Goal: Task Accomplishment & Management: Manage account settings

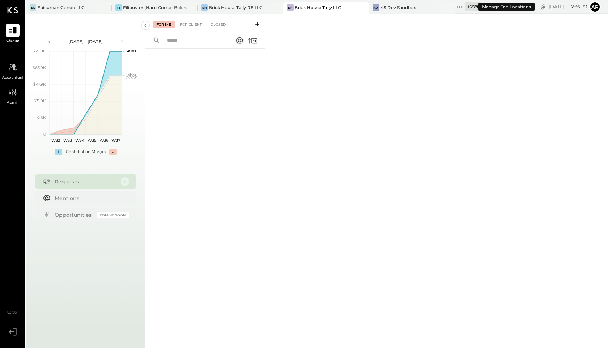
click at [455, 7] on icon at bounding box center [459, 6] width 9 height 9
click at [102, 8] on icon at bounding box center [105, 7] width 9 height 9
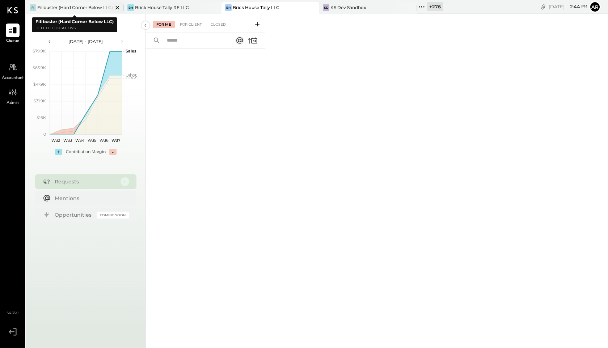
click at [116, 8] on icon at bounding box center [117, 7] width 9 height 9
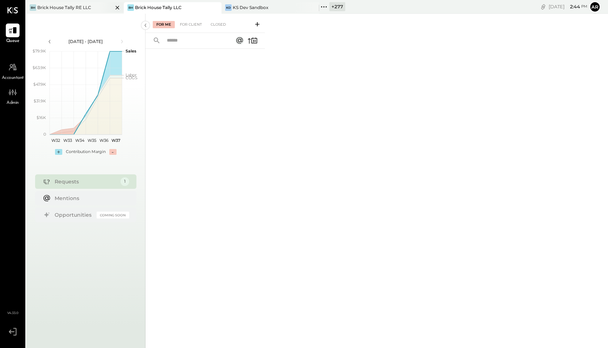
click at [118, 8] on icon at bounding box center [117, 8] width 4 height 4
click at [153, 14] on div "For Me For Client Closed" at bounding box center [204, 23] width 119 height 19
click at [152, 8] on div "KS Dev Sandbox" at bounding box center [153, 7] width 36 height 6
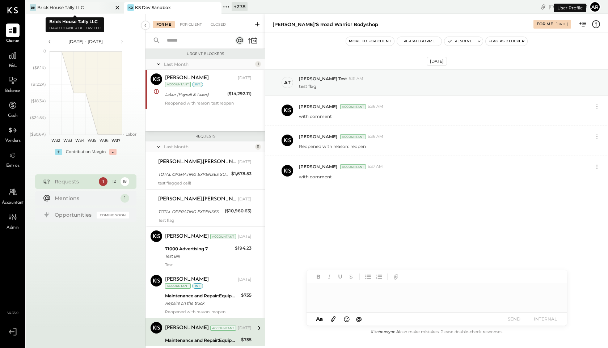
scroll to position [142, 0]
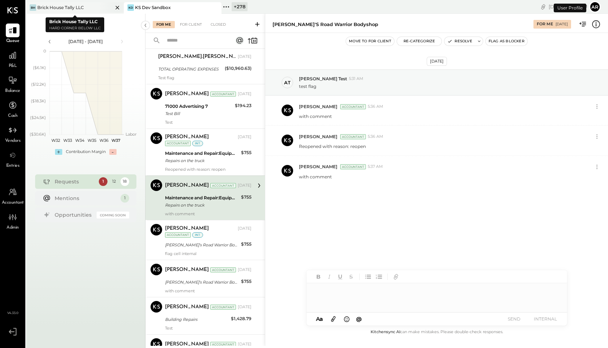
click at [118, 8] on icon at bounding box center [117, 8] width 4 height 4
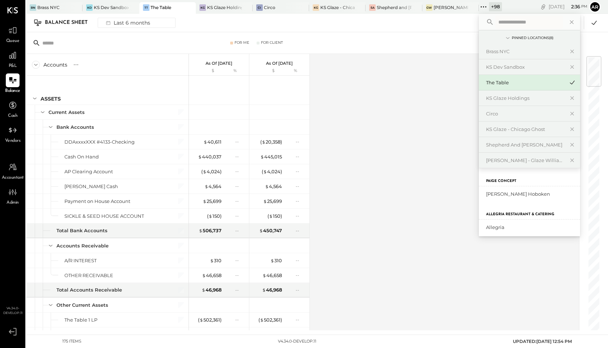
scroll to position [306, 0]
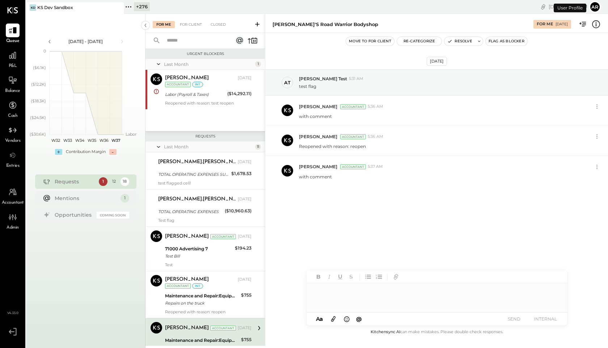
scroll to position [142, 0]
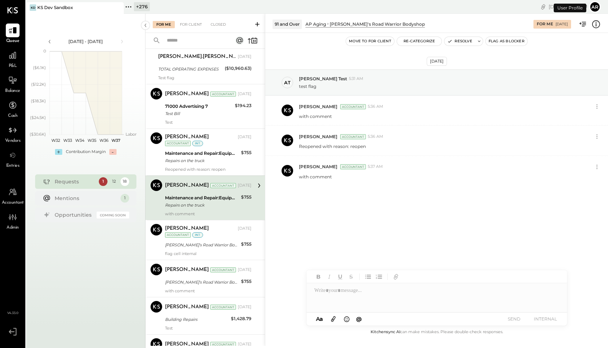
click at [129, 6] on icon at bounding box center [128, 6] width 9 height 9
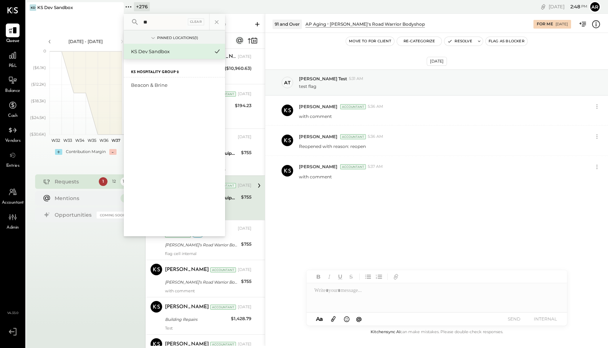
type input "*"
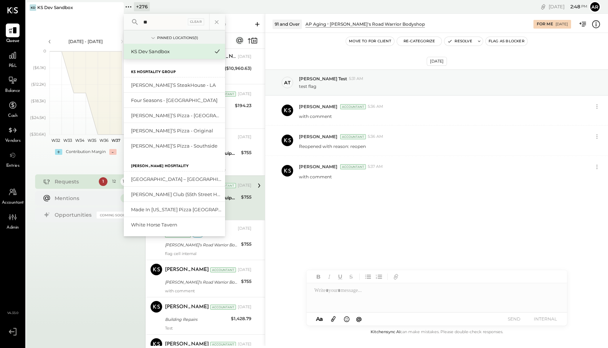
type input "*"
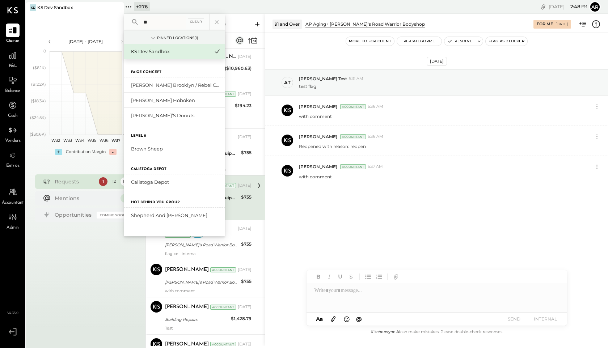
type input "*"
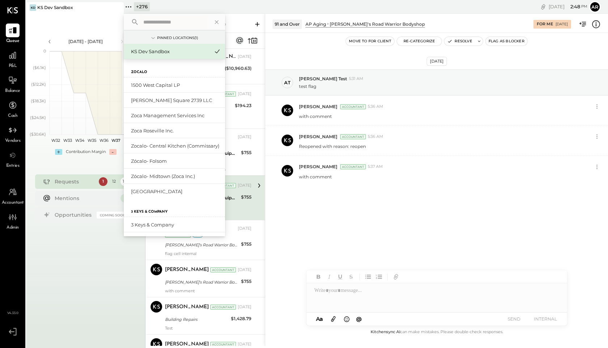
click at [88, 267] on div "Aug 4 - Sep 14, 2025 polygon, polyline { transition: fill-opacity 0.1s, stroke-…" at bounding box center [85, 188] width 119 height 348
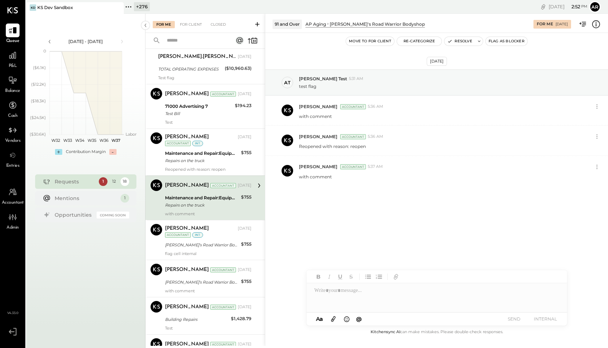
click at [134, 7] on div "+ 276" at bounding box center [142, 6] width 16 height 9
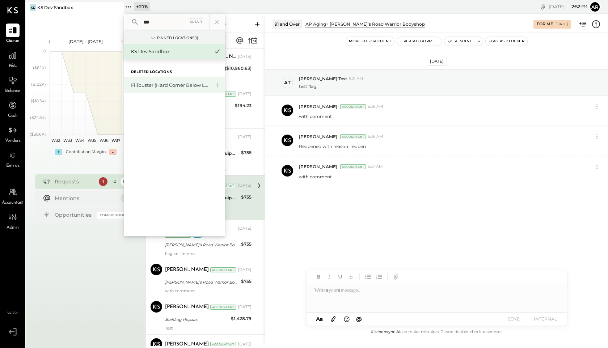
type input "***"
click at [158, 87] on div "Filibuster (Hard Corner Below LLC)" at bounding box center [170, 85] width 78 height 7
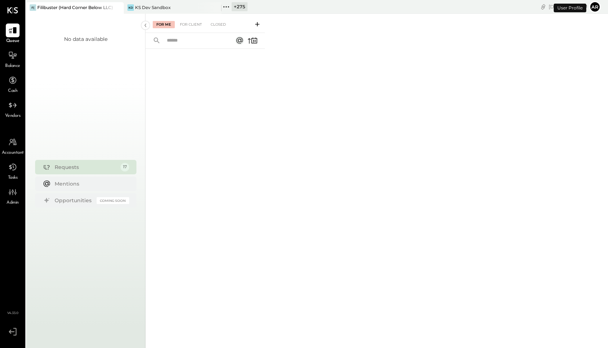
click at [12, 153] on span "Accountant" at bounding box center [13, 153] width 22 height 7
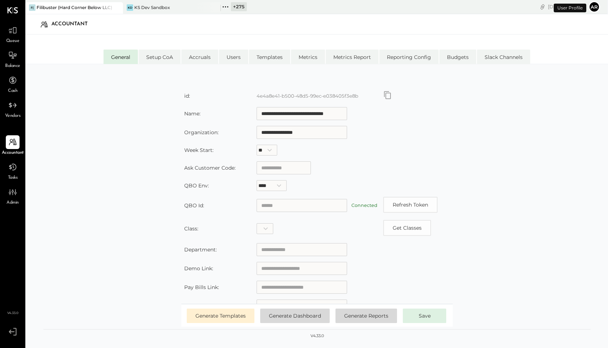
click at [275, 206] on input "text" at bounding box center [301, 205] width 90 height 13
paste input "**********"
type input "**********"
click at [117, 225] on div "**********" at bounding box center [316, 207] width 547 height 249
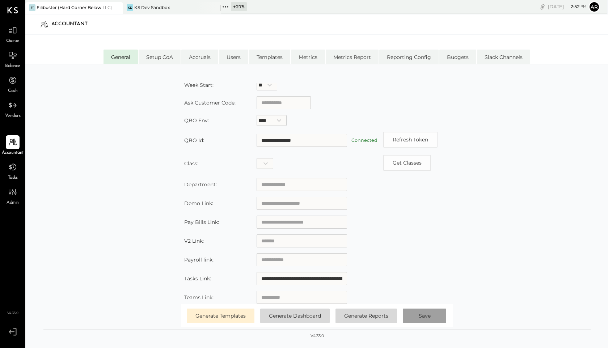
click at [427, 313] on span "Save" at bounding box center [424, 315] width 12 height 7
click at [224, 6] on icon at bounding box center [225, 6] width 9 height 9
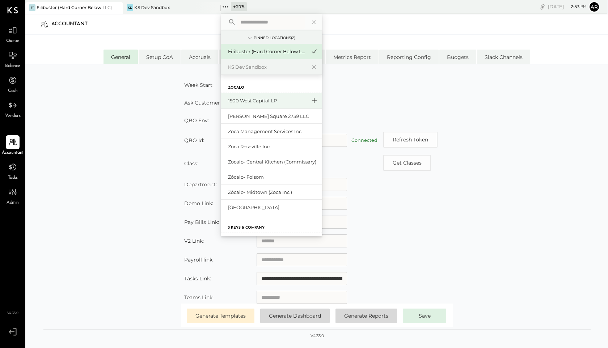
click at [311, 99] on icon at bounding box center [314, 100] width 9 height 9
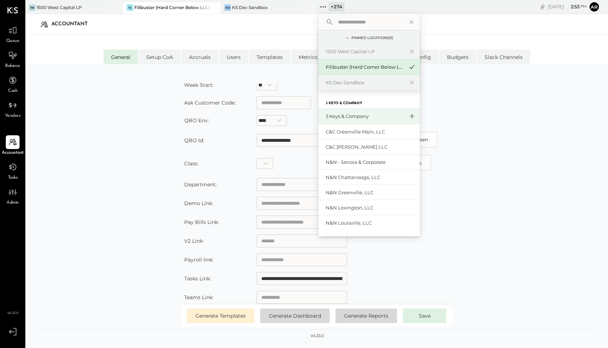
click at [409, 116] on icon at bounding box center [411, 115] width 9 height 9
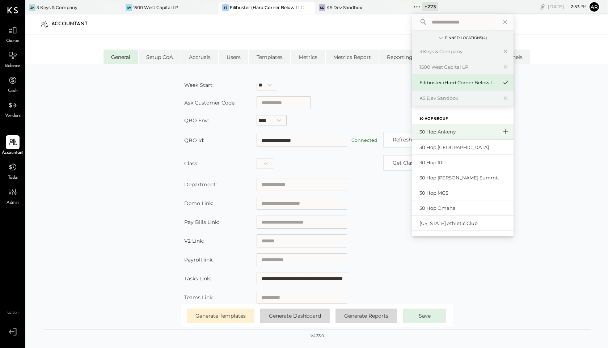
click at [503, 132] on icon at bounding box center [505, 131] width 5 height 5
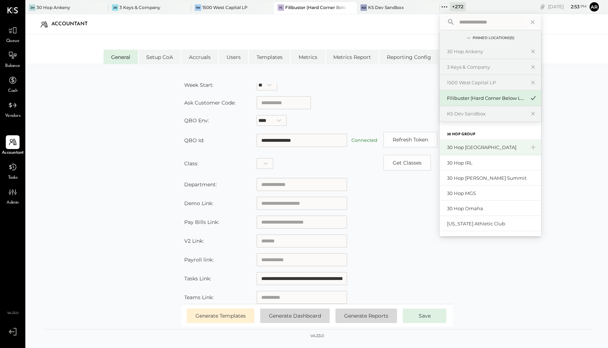
click at [527, 136] on div "30 Hop Group" at bounding box center [489, 131] width 101 height 18
click at [528, 143] on icon at bounding box center [532, 146] width 9 height 9
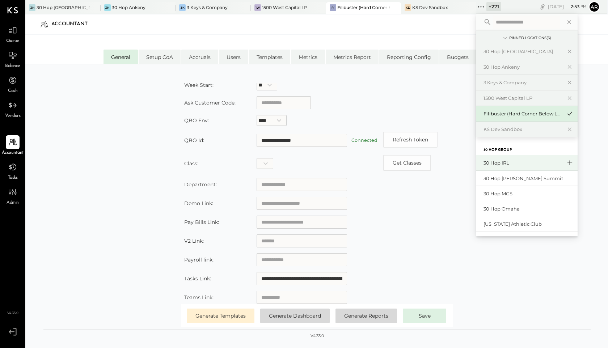
click at [565, 161] on icon at bounding box center [569, 162] width 9 height 9
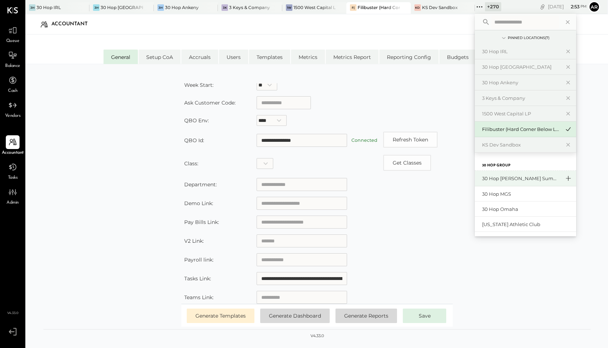
click at [566, 177] on icon at bounding box center [567, 178] width 9 height 9
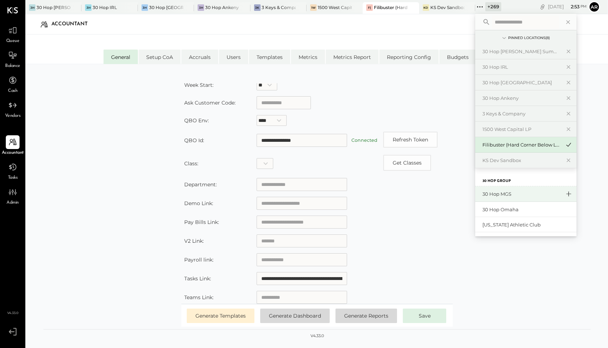
click at [567, 192] on icon at bounding box center [568, 193] width 9 height 9
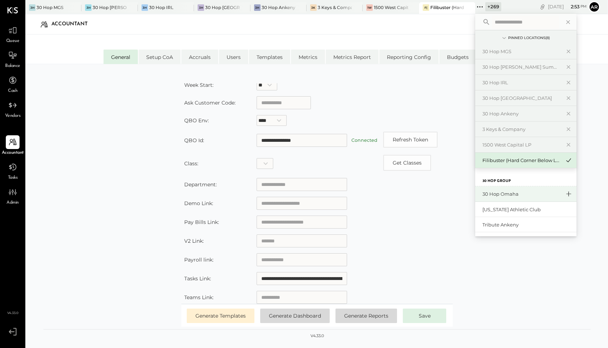
click at [568, 192] on icon at bounding box center [568, 193] width 9 height 9
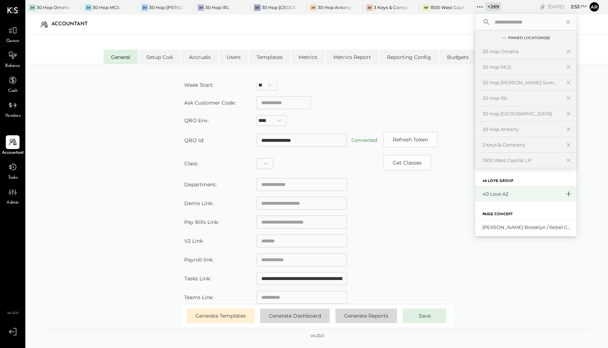
click at [567, 195] on icon at bounding box center [568, 193] width 9 height 9
click at [512, 196] on div "1500 West Capital LP" at bounding box center [521, 194] width 78 height 7
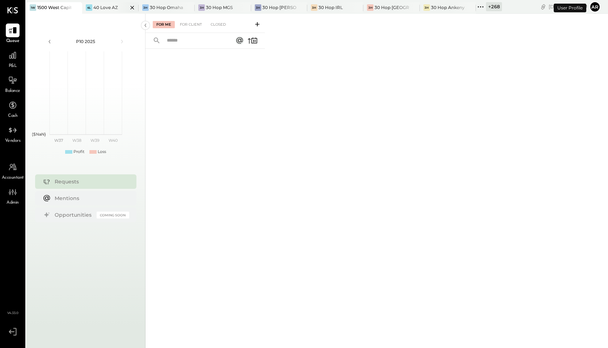
click at [133, 7] on icon at bounding box center [132, 7] width 9 height 9
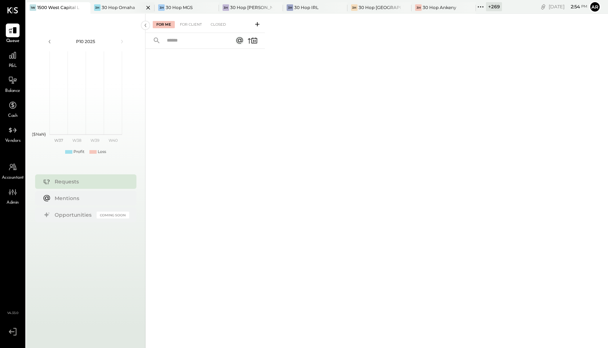
click at [148, 7] on icon at bounding box center [148, 7] width 9 height 9
click at [166, 8] on icon at bounding box center [168, 8] width 4 height 4
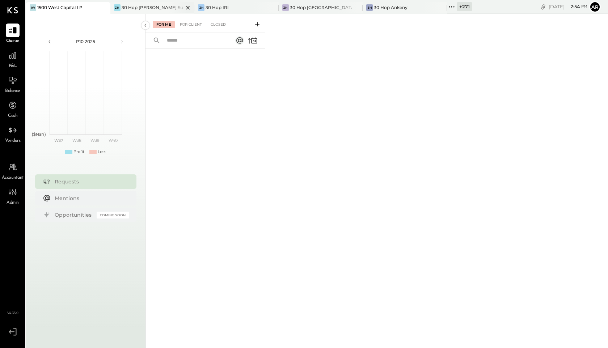
click at [182, 8] on div at bounding box center [181, 7] width 25 height 10
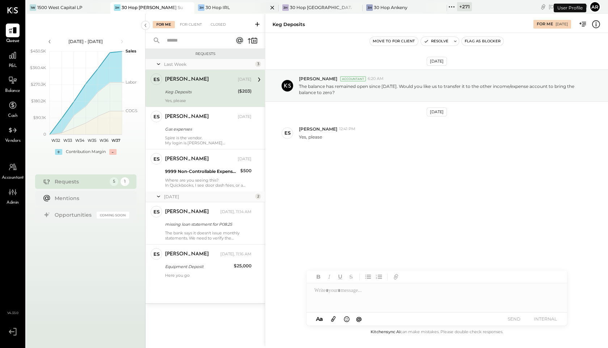
click at [268, 8] on icon at bounding box center [272, 7] width 9 height 9
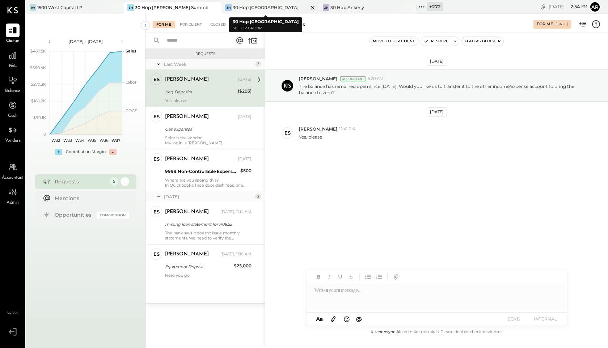
click at [308, 8] on icon at bounding box center [312, 7] width 9 height 9
click at [313, 7] on icon at bounding box center [313, 8] width 4 height 4
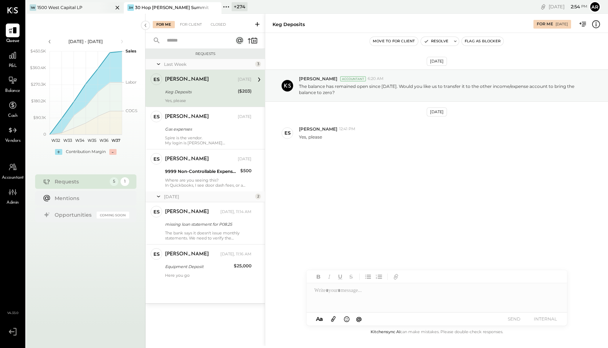
click at [103, 11] on div at bounding box center [110, 7] width 25 height 10
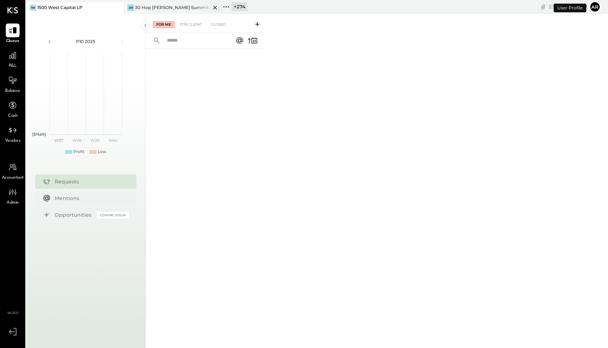
click at [216, 9] on icon at bounding box center [215, 8] width 4 height 4
click at [127, 9] on icon at bounding box center [128, 6] width 9 height 9
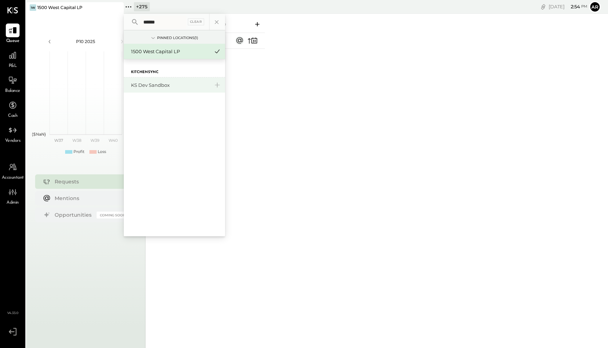
type input "******"
click at [142, 81] on div "KS Dev Sandbox" at bounding box center [174, 84] width 101 height 15
click at [156, 89] on div "KS Dev Sandbox" at bounding box center [174, 84] width 101 height 15
click at [181, 86] on div "KS Dev Sandbox" at bounding box center [170, 85] width 78 height 7
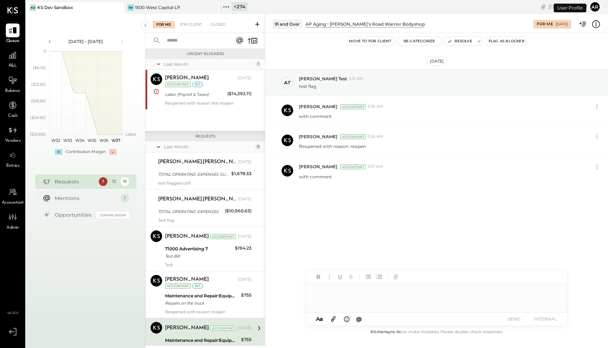
scroll to position [142, 0]
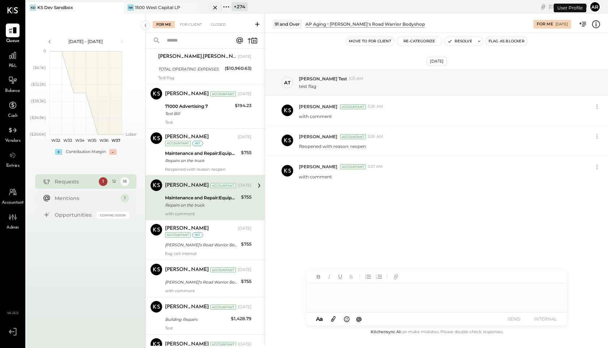
click at [214, 8] on icon at bounding box center [214, 7] width 9 height 9
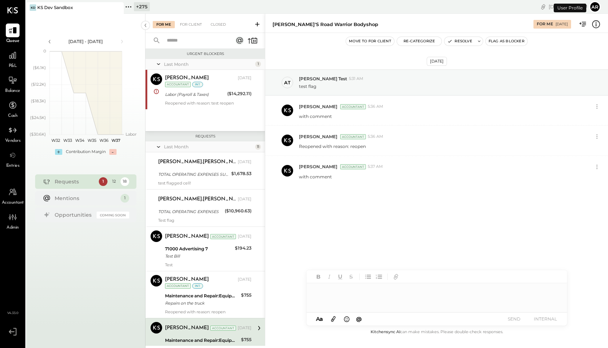
scroll to position [142, 0]
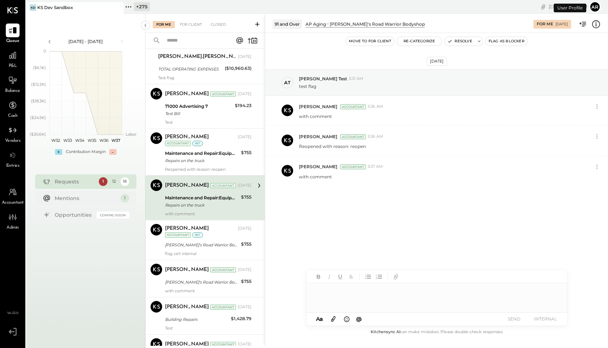
click at [128, 8] on icon at bounding box center [128, 6] width 9 height 9
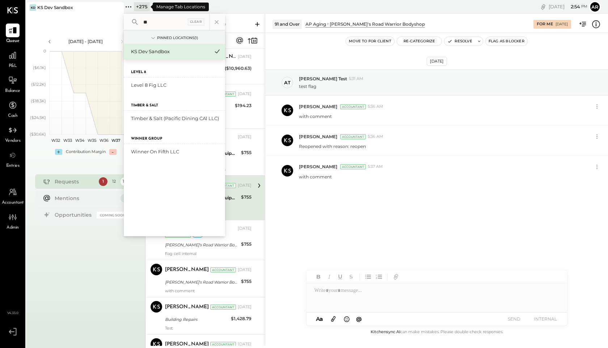
type input "*"
